Goal: Information Seeking & Learning: Learn about a topic

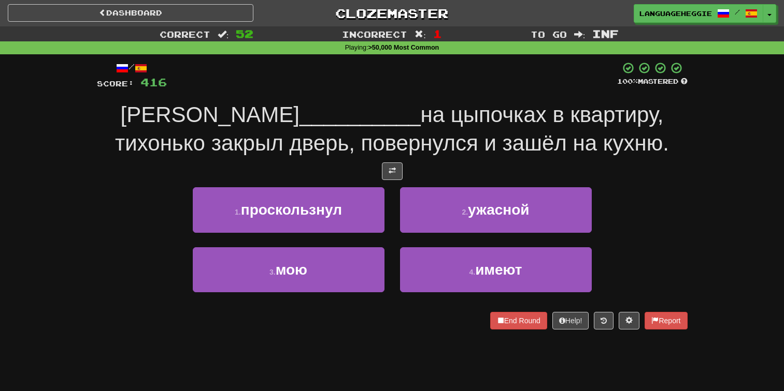
scroll to position [5, 0]
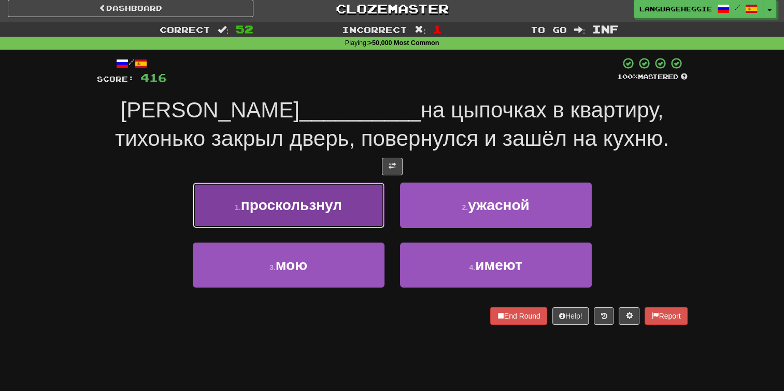
click at [355, 199] on button "1 . проскользнул" at bounding box center [289, 205] width 192 height 45
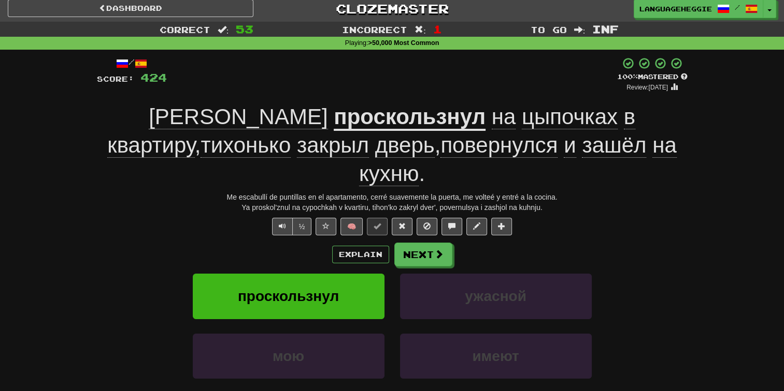
click at [333, 121] on u "проскользнул" at bounding box center [409, 118] width 152 height 26
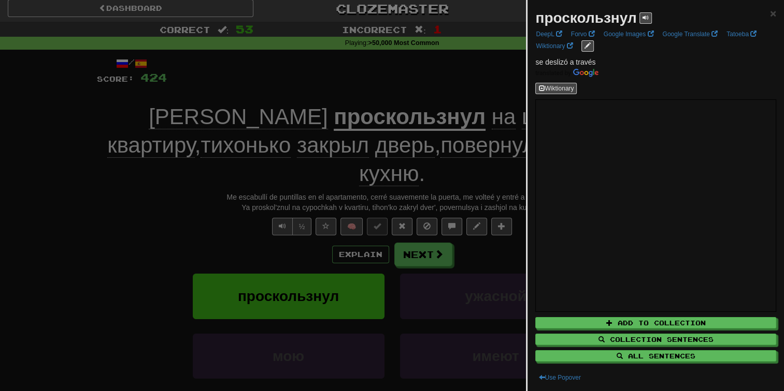
click at [244, 89] on div at bounding box center [392, 195] width 784 height 391
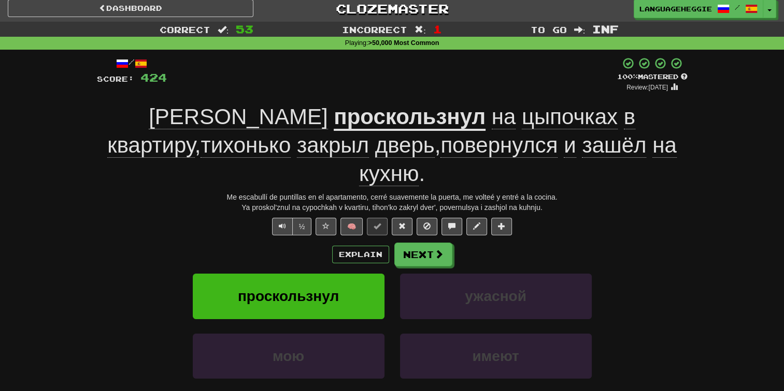
click at [280, 81] on div "+ 8" at bounding box center [392, 74] width 450 height 35
click at [439, 250] on span at bounding box center [438, 254] width 9 height 9
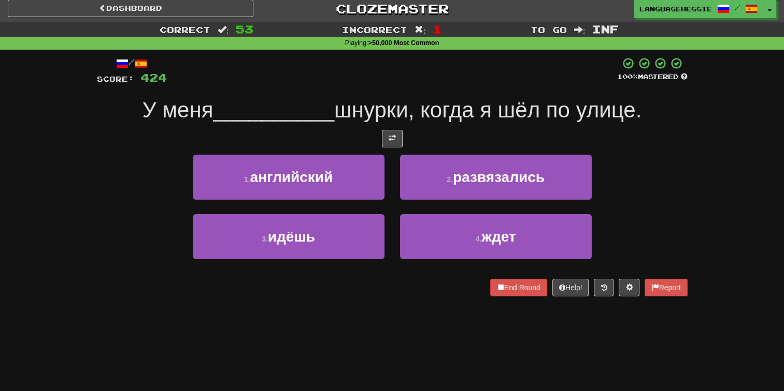
click at [384, 46] on strong ">50,000 Most Common" at bounding box center [403, 42] width 71 height 7
click at [374, 100] on span "шнурки, когда я шёл по улице." at bounding box center [487, 110] width 307 height 24
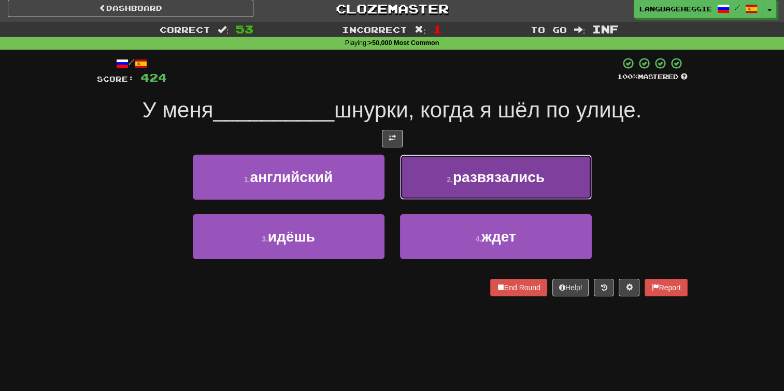
click at [448, 176] on small "2 ." at bounding box center [449, 180] width 6 height 8
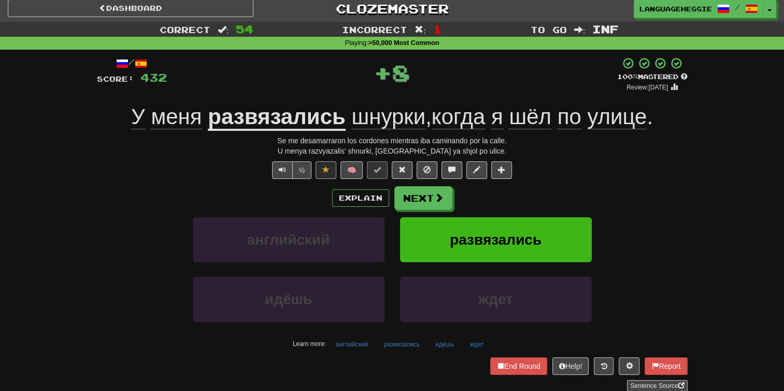
click at [422, 179] on div "/ Score: 432 + 8 100 % Mastered Review: [DATE] У меня развязались шнурки , когд…" at bounding box center [392, 224] width 590 height 335
click at [416, 206] on button "Next" at bounding box center [424, 199] width 58 height 24
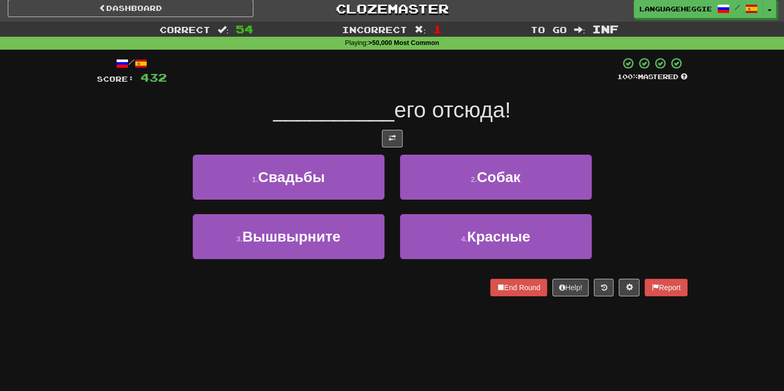
click at [443, 66] on div at bounding box center [392, 71] width 450 height 28
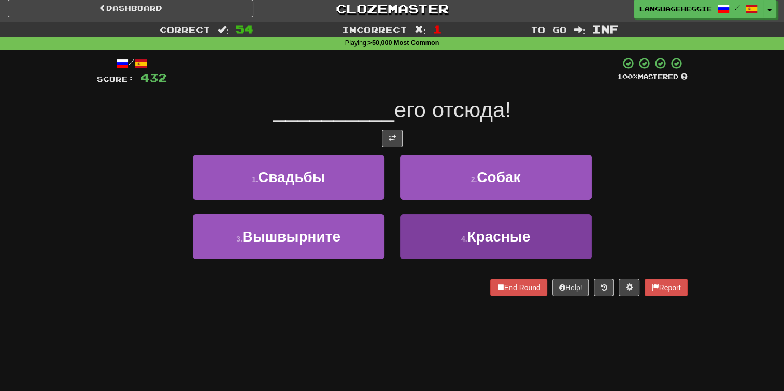
drag, startPoint x: 423, startPoint y: 293, endPoint x: 423, endPoint y: 253, distance: 39.9
click at [423, 293] on div "End Round Help! Report" at bounding box center [392, 288] width 590 height 18
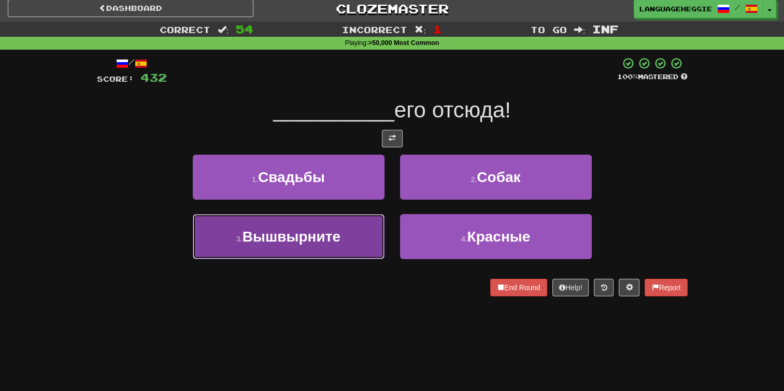
click at [361, 234] on button "3 . Вышвырните" at bounding box center [289, 236] width 192 height 45
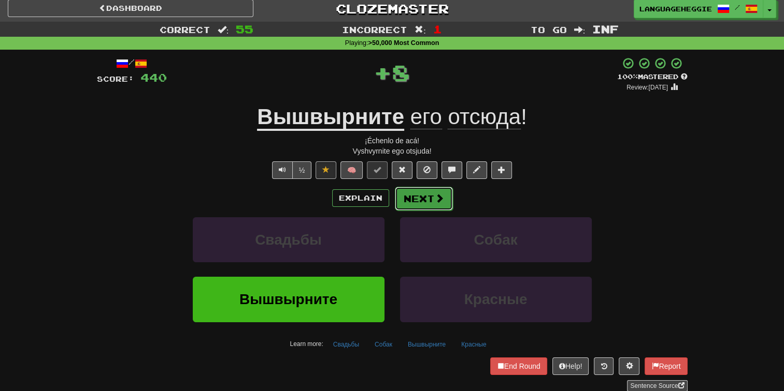
click at [413, 193] on button "Next" at bounding box center [424, 199] width 58 height 24
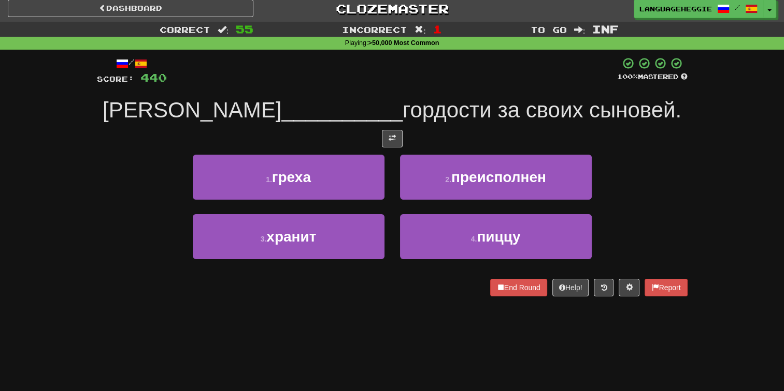
click at [446, 77] on div at bounding box center [392, 71] width 450 height 28
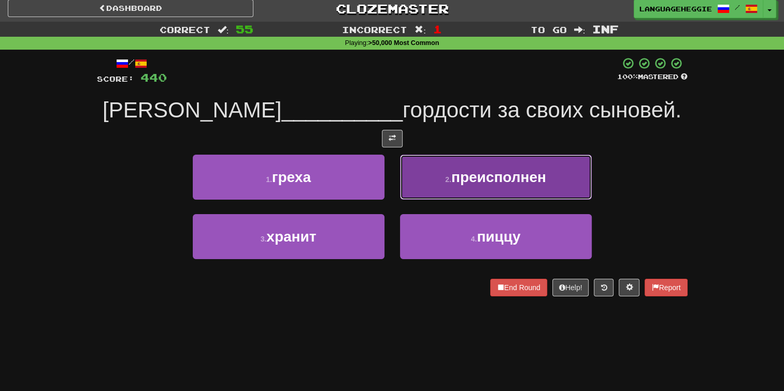
click at [442, 165] on button "2 . преисполнен" at bounding box center [496, 177] width 192 height 45
